Goal: Task Accomplishment & Management: Use online tool/utility

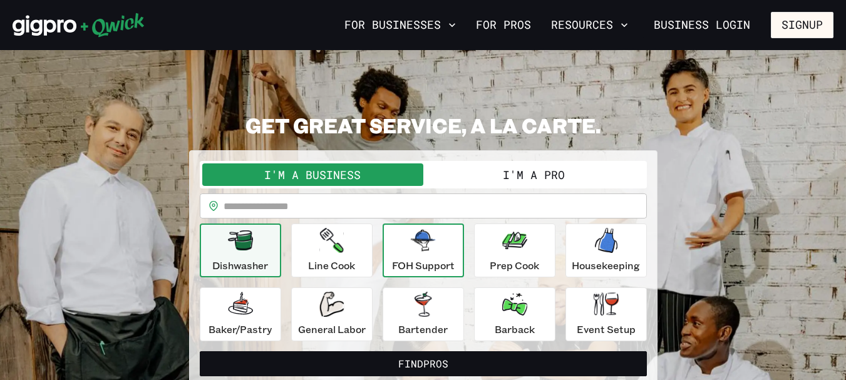
click at [436, 248] on div "FOH Support" at bounding box center [423, 250] width 63 height 45
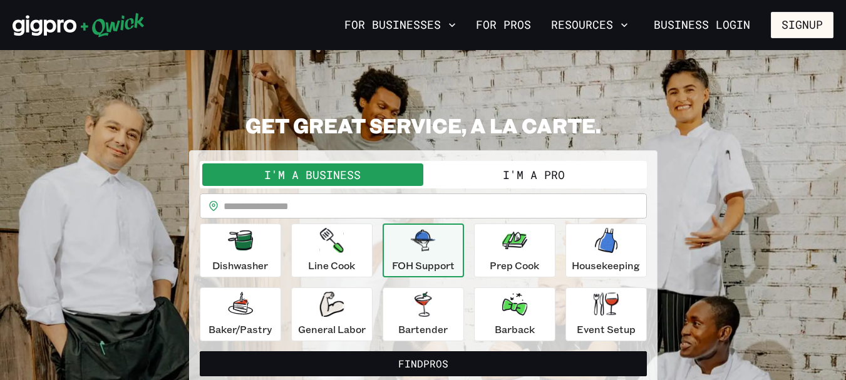
click at [425, 262] on p "FOH Support" at bounding box center [423, 265] width 63 height 15
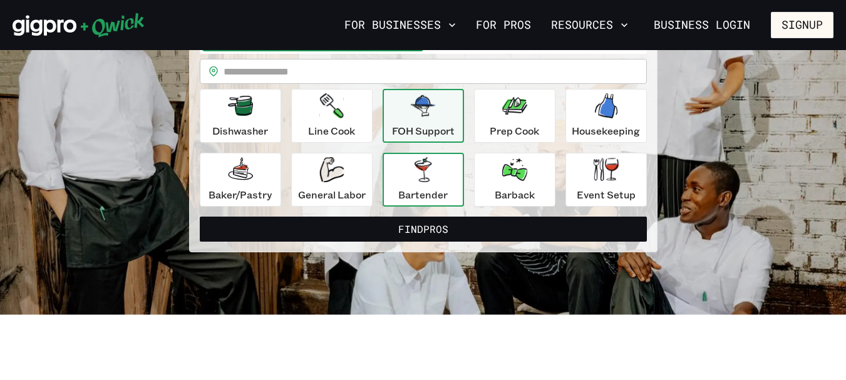
scroll to position [63, 0]
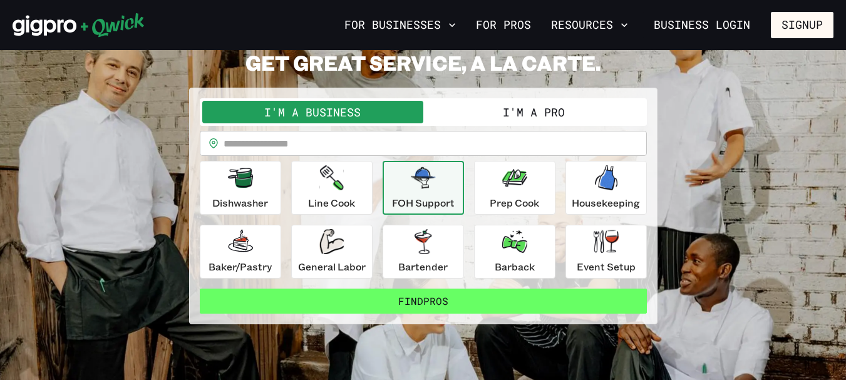
click at [429, 302] on button "Find Pros" at bounding box center [423, 301] width 447 height 25
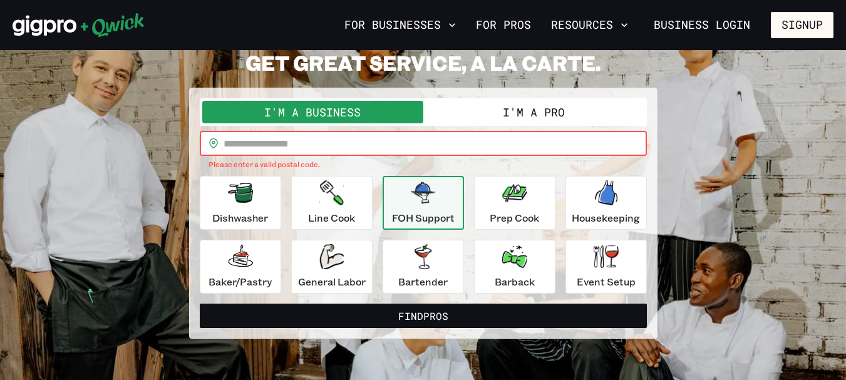
click at [255, 142] on input "text" at bounding box center [434, 143] width 423 height 25
click at [264, 143] on input "text" at bounding box center [434, 143] width 423 height 25
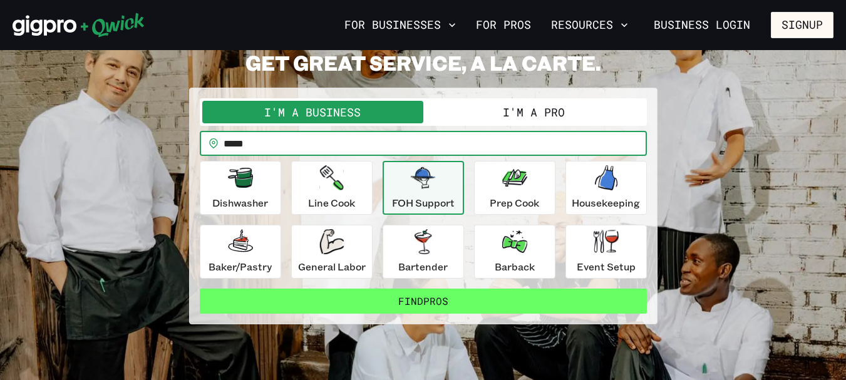
type input "*****"
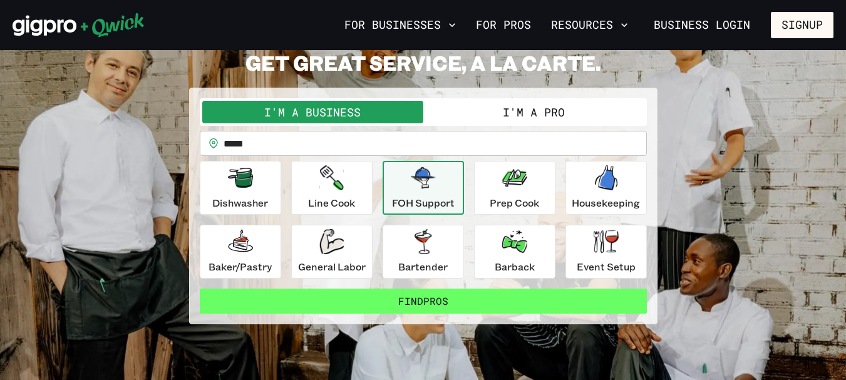
click at [423, 299] on button "Find Pros" at bounding box center [423, 301] width 447 height 25
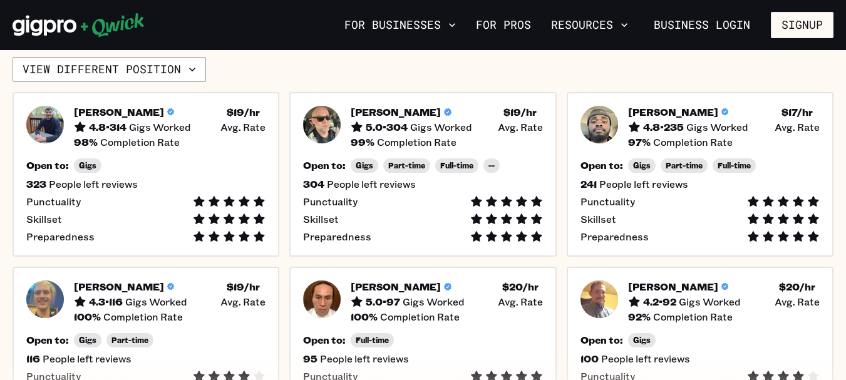
scroll to position [438, 0]
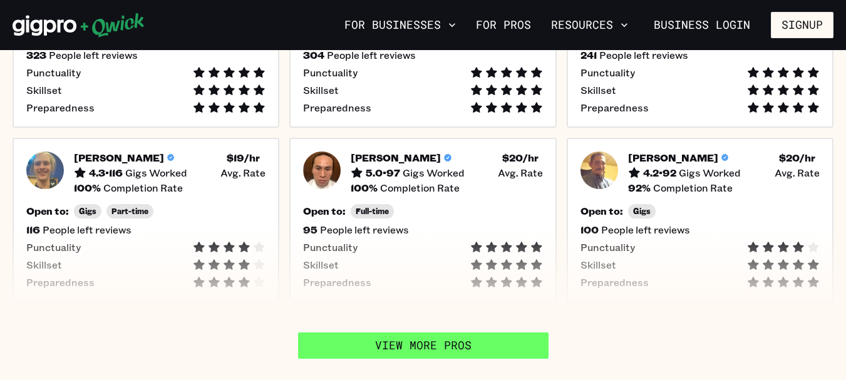
click at [504, 348] on link "View More Pros" at bounding box center [423, 345] width 250 height 26
